Goal: Task Accomplishment & Management: Use online tool/utility

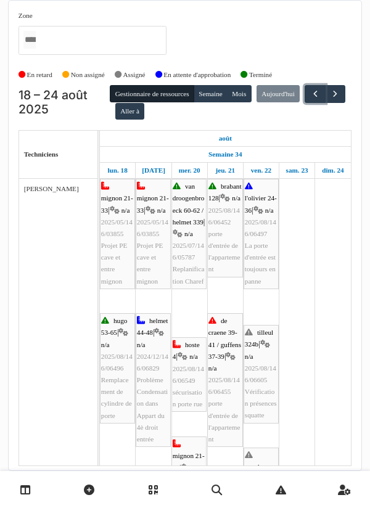
click at [305, 103] on button "button" at bounding box center [315, 94] width 20 height 18
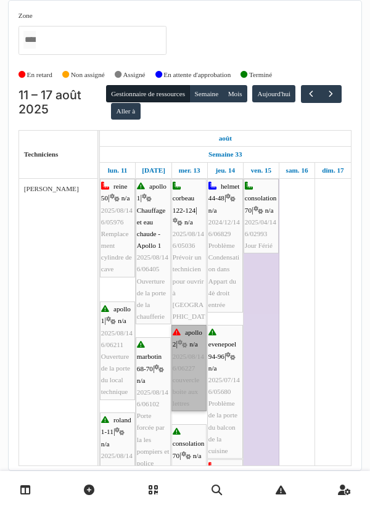
click at [187, 366] on link "apollo 2 | n/a 2025/08/146/06227 couvercle boite aux lettres" at bounding box center [188, 368] width 35 height 86
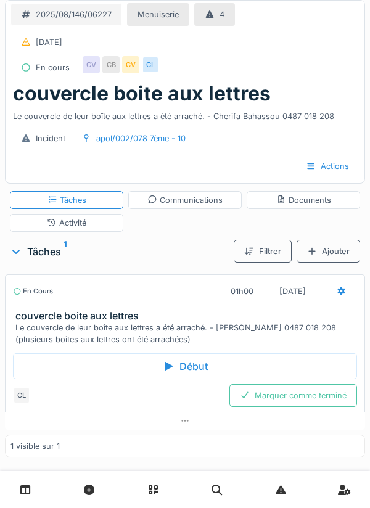
click at [305, 202] on div "Documents" at bounding box center [303, 200] width 55 height 12
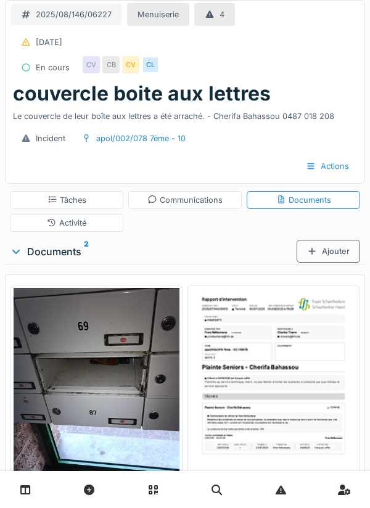
click at [118, 377] on img at bounding box center [97, 398] width 166 height 221
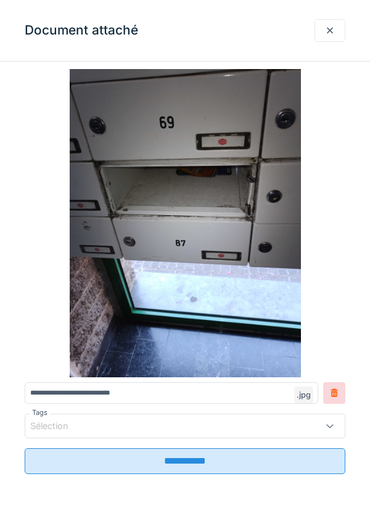
click at [329, 33] on div at bounding box center [330, 31] width 10 height 12
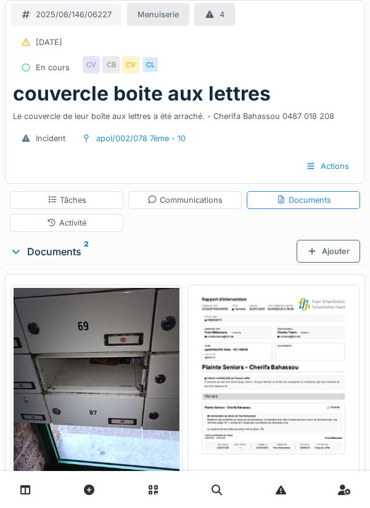
click at [191, 204] on div "Communications" at bounding box center [184, 200] width 75 height 12
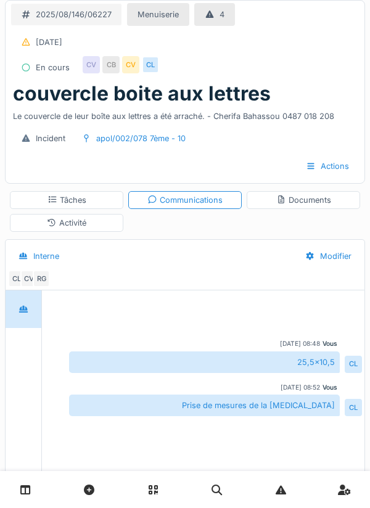
click at [305, 203] on div "Documents" at bounding box center [303, 200] width 55 height 12
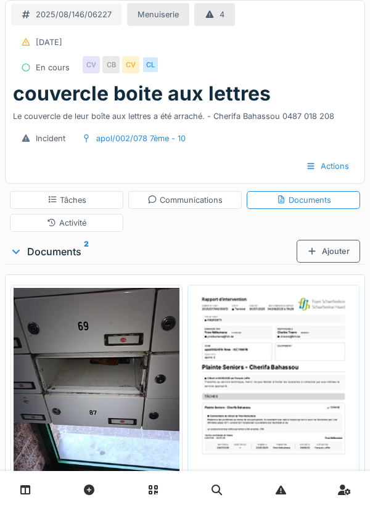
click at [149, 386] on img at bounding box center [97, 398] width 166 height 221
click at [149, 384] on img at bounding box center [97, 398] width 166 height 221
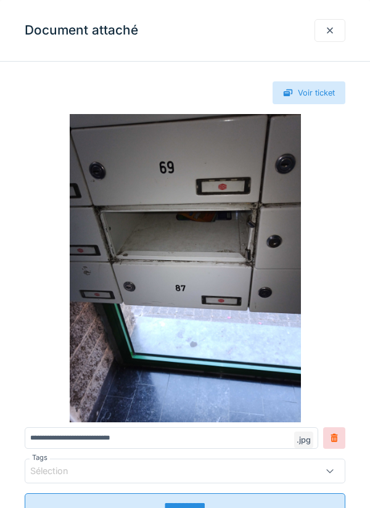
scroll to position [2, 0]
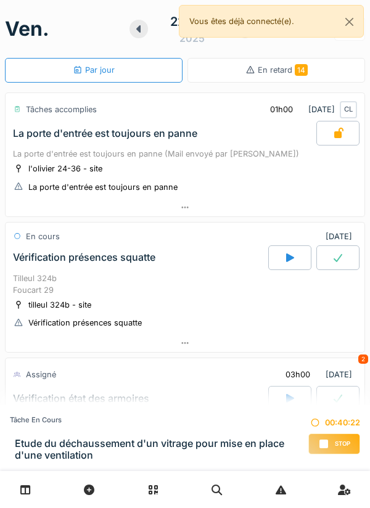
click at [332, 445] on div "Stop" at bounding box center [334, 444] width 52 height 21
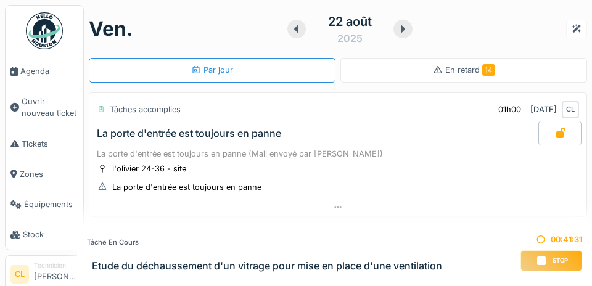
click at [36, 72] on span "Agenda" at bounding box center [49, 71] width 58 height 12
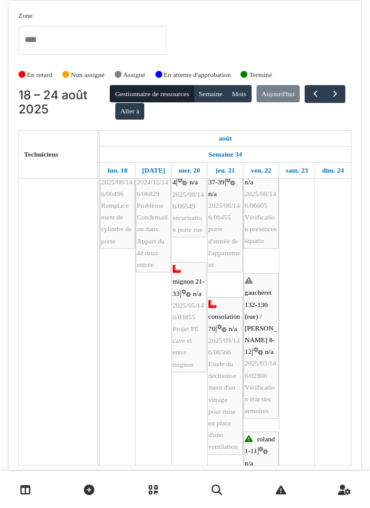
scroll to position [175, 0]
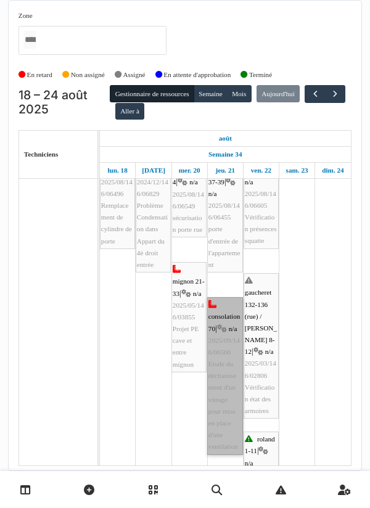
click at [223, 389] on link "consolation 70 | n/a 2025/09/146/06566 Etude du déchaussement d'un vitrage pour…" at bounding box center [225, 375] width 36 height 157
